Goal: Navigation & Orientation: Find specific page/section

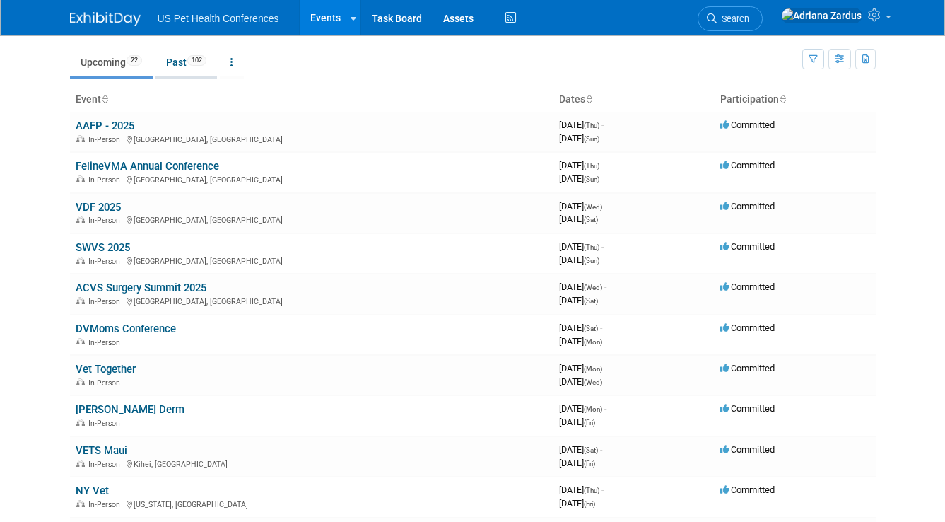
click at [180, 69] on link "Past 102" at bounding box center [187, 62] width 62 height 27
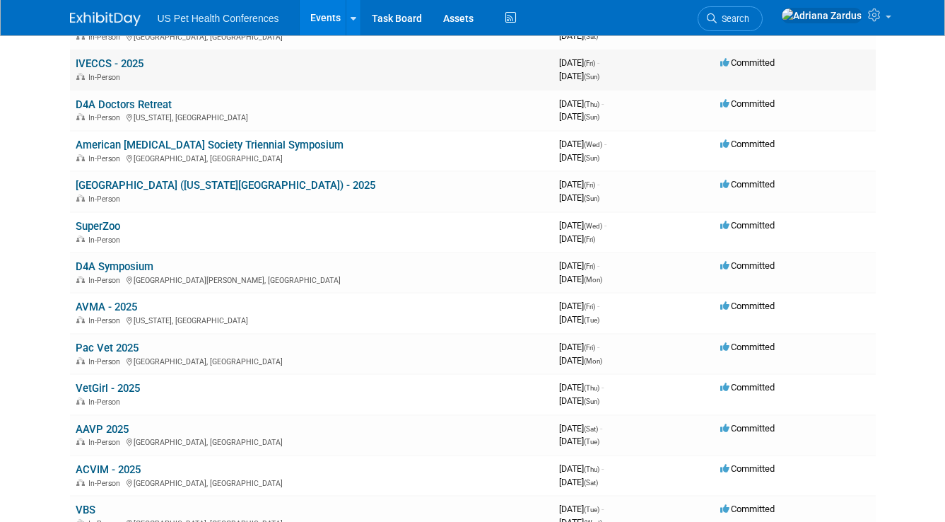
scroll to position [182, 0]
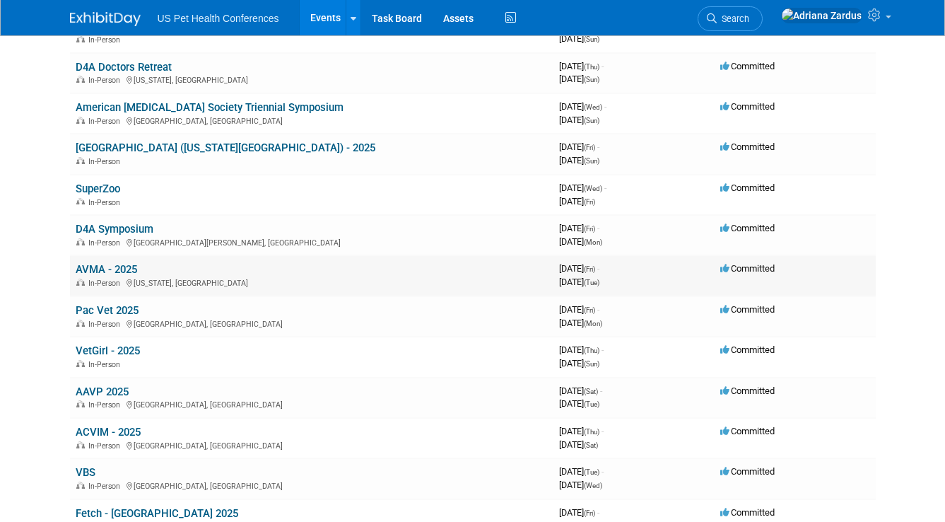
click at [130, 273] on link "AVMA - 2025" at bounding box center [107, 269] width 62 height 13
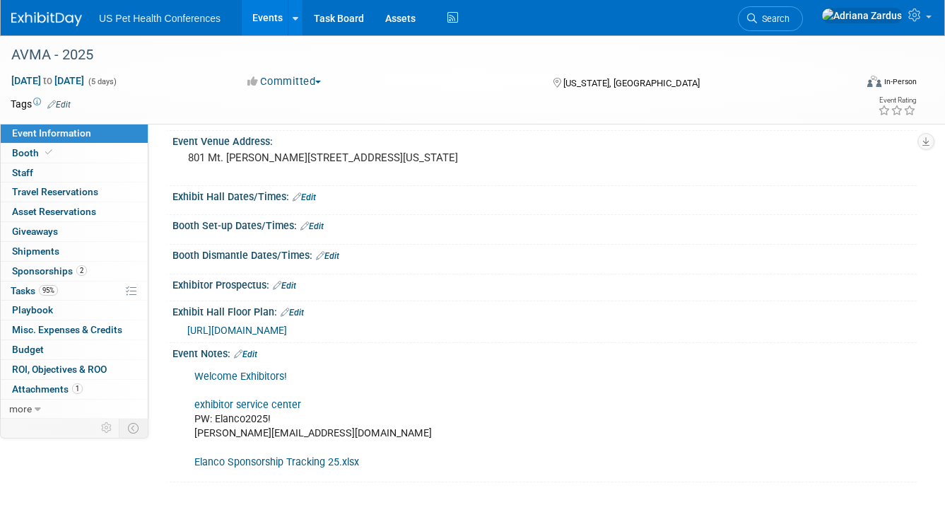
scroll to position [92, 0]
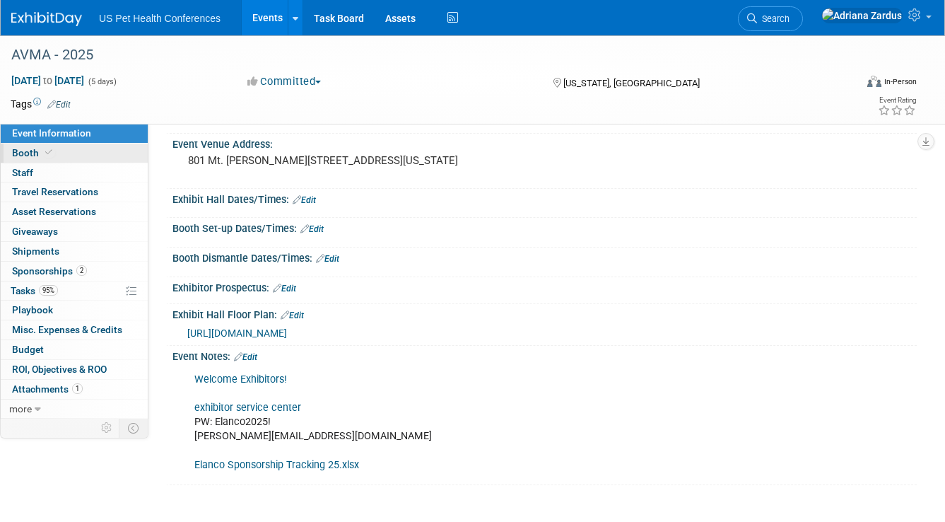
click at [73, 154] on link "Booth" at bounding box center [74, 153] width 147 height 19
